Goal: Transaction & Acquisition: Download file/media

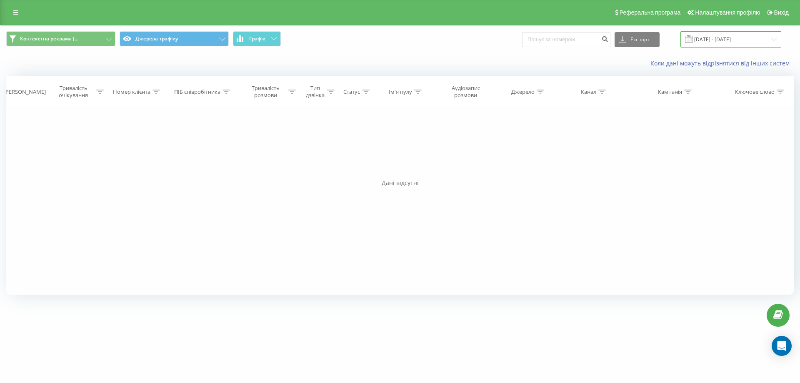
click at [723, 37] on input "[DATE] - [DATE]" at bounding box center [730, 39] width 101 height 16
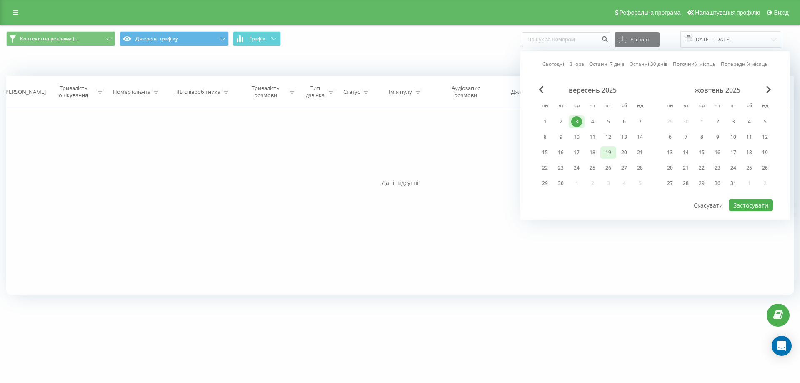
click at [602, 151] on div "19" at bounding box center [608, 152] width 16 height 12
click at [756, 207] on button "Застосувати" at bounding box center [750, 205] width 44 height 12
type input "[DATE] - [DATE]"
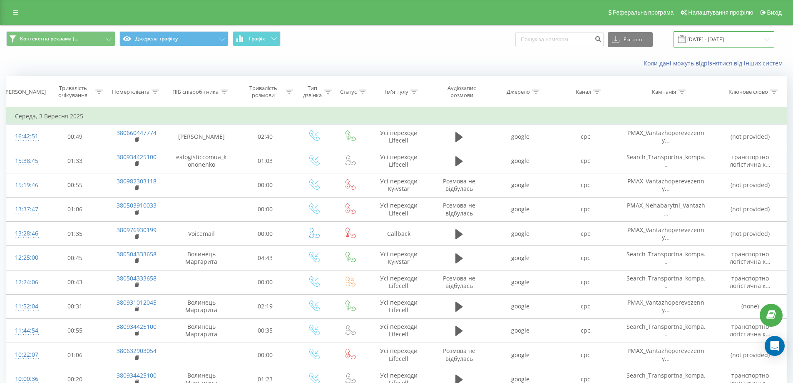
click at [701, 38] on input "[DATE] - [DATE]" at bounding box center [724, 39] width 101 height 16
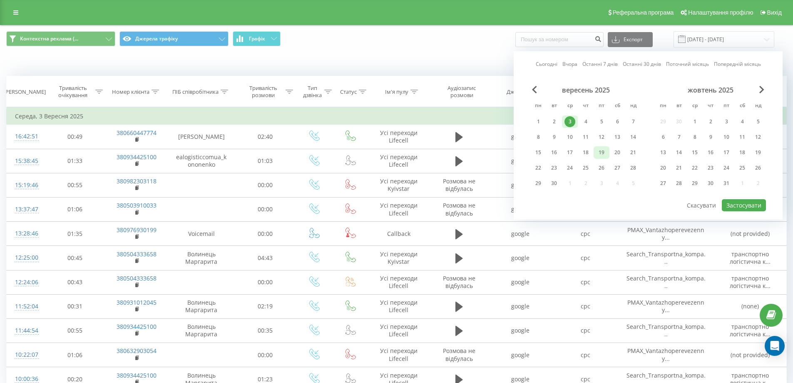
click at [601, 149] on div "19" at bounding box center [601, 152] width 11 height 11
click at [754, 207] on button "Застосувати" at bounding box center [744, 205] width 44 height 12
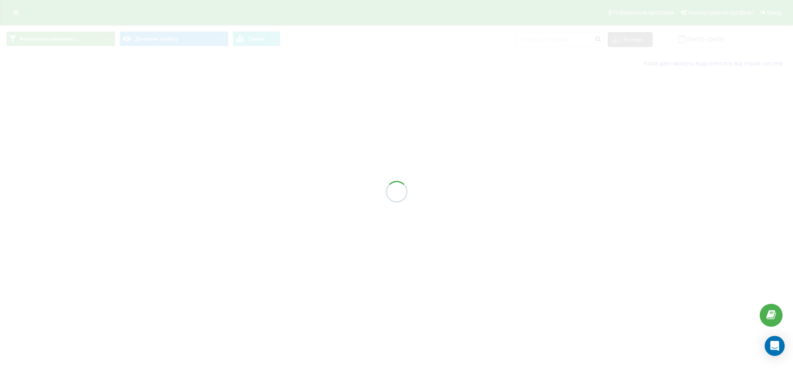
type input "[DATE] - [DATE]"
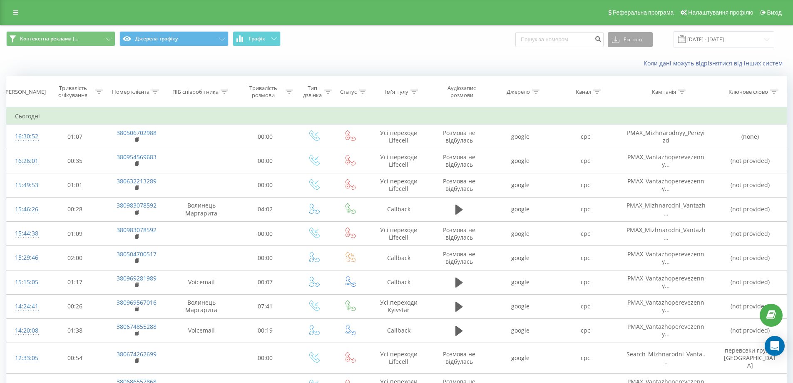
click at [649, 42] on button "Експорт" at bounding box center [630, 39] width 45 height 15
click at [638, 67] on div ".xls" at bounding box center [630, 69] width 44 height 15
